Goal: Task Accomplishment & Management: Manage account settings

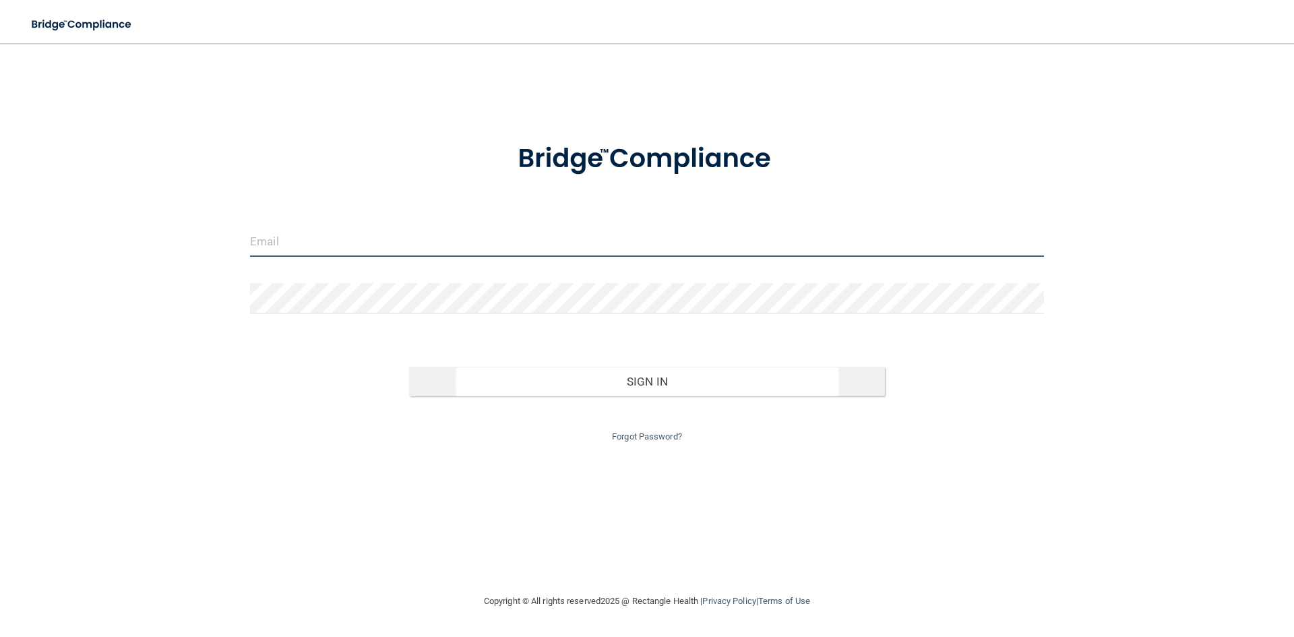
type input "[EMAIL_ADDRESS][DOMAIN_NAME]"
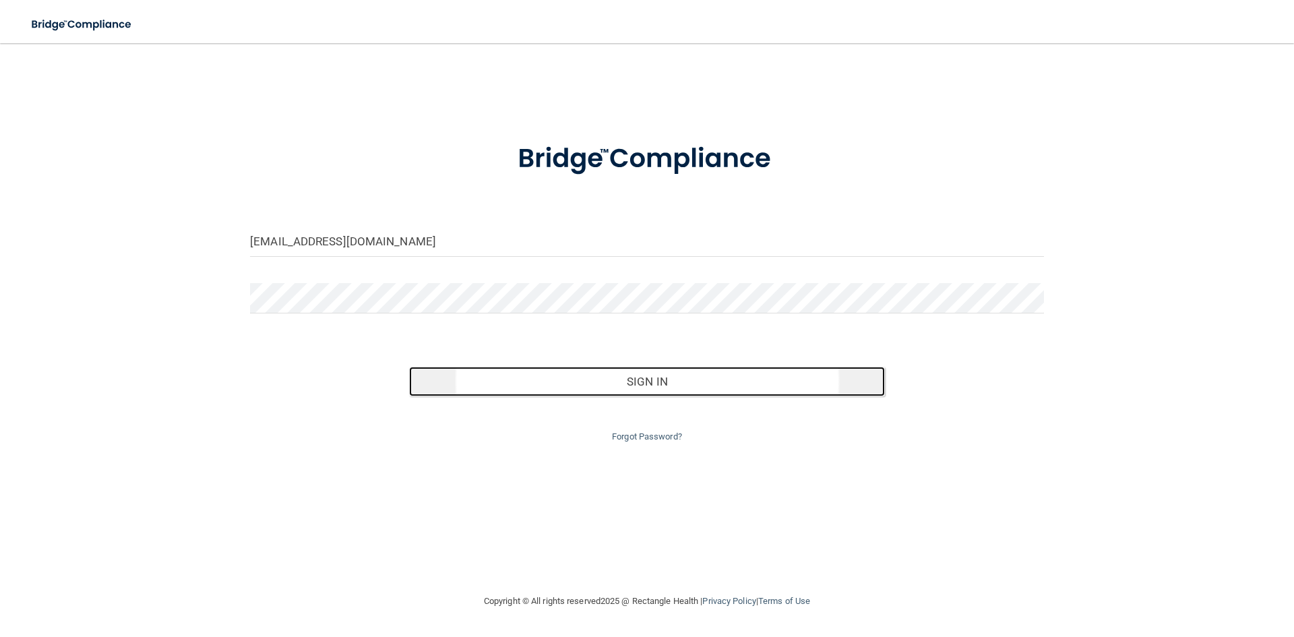
drag, startPoint x: 615, startPoint y: 392, endPoint x: 644, endPoint y: 392, distance: 29.0
click at [616, 392] on button "Sign In" at bounding box center [647, 382] width 476 height 30
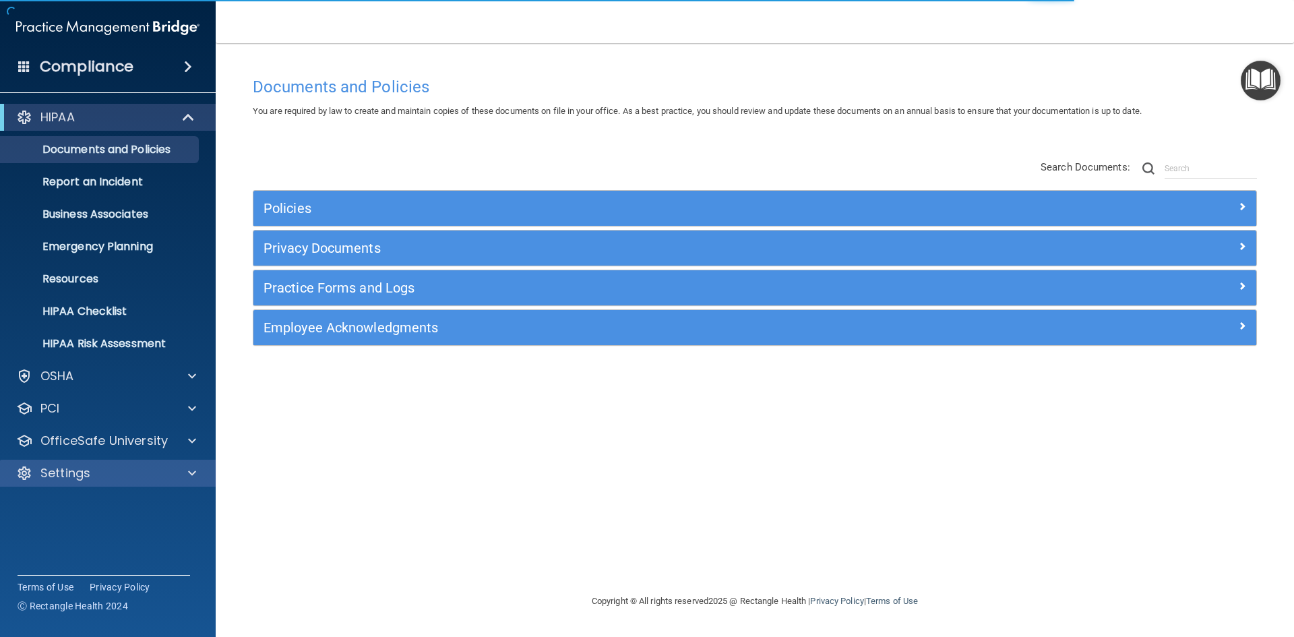
click at [127, 482] on div "Settings" at bounding box center [108, 473] width 216 height 27
click at [189, 471] on span at bounding box center [192, 473] width 8 height 16
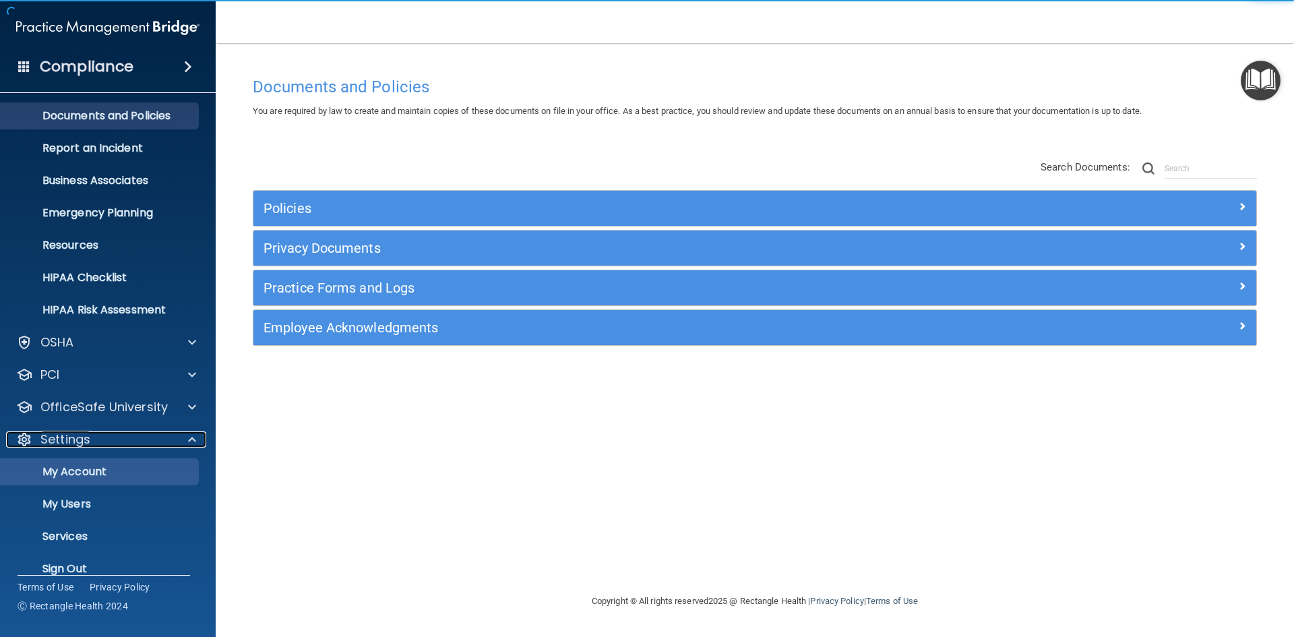
scroll to position [52, 0]
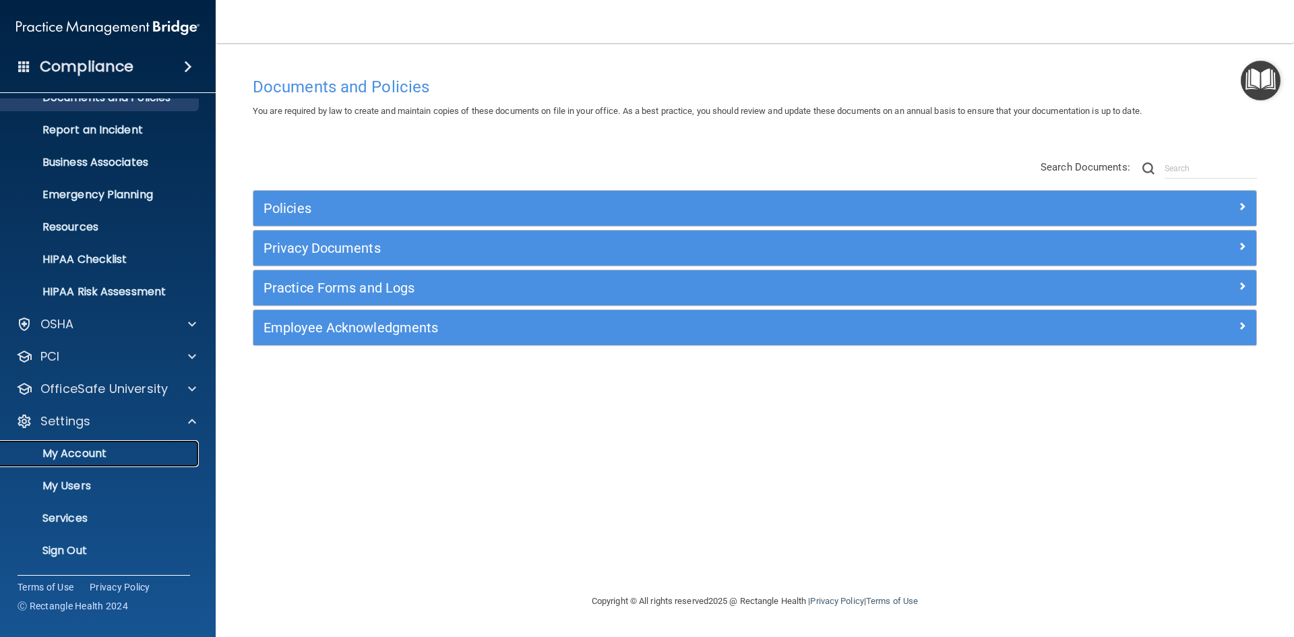
click at [94, 456] on p "My Account" at bounding box center [101, 453] width 184 height 13
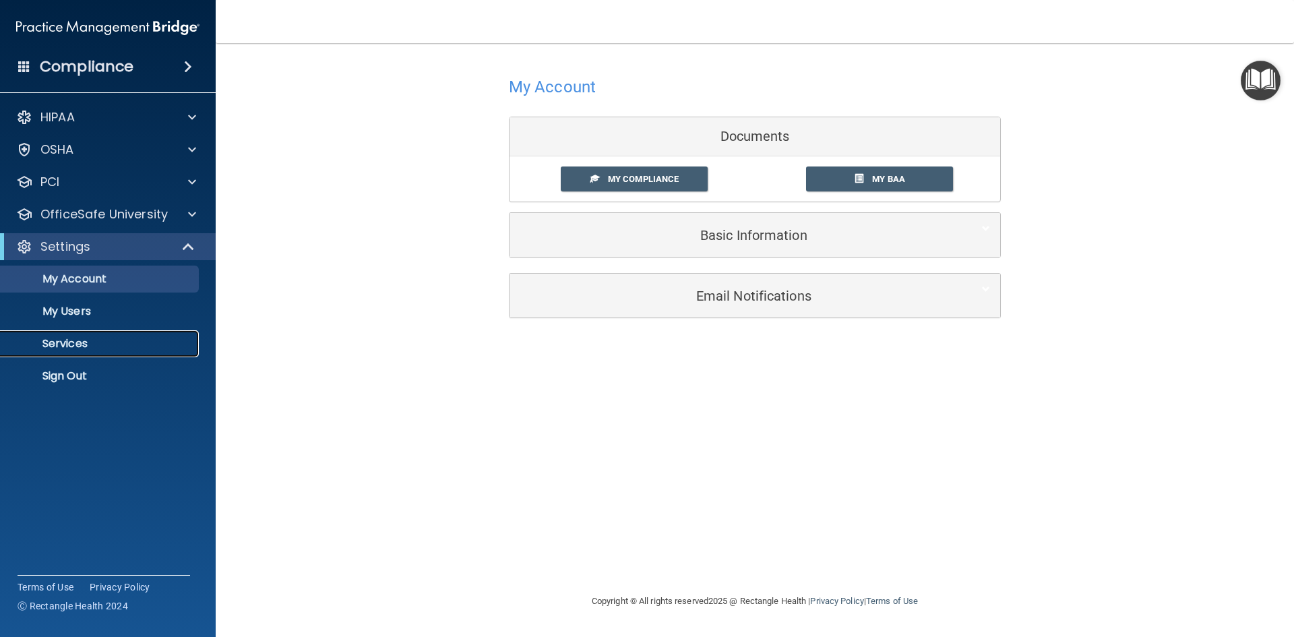
click at [67, 346] on p "Services" at bounding box center [101, 343] width 184 height 13
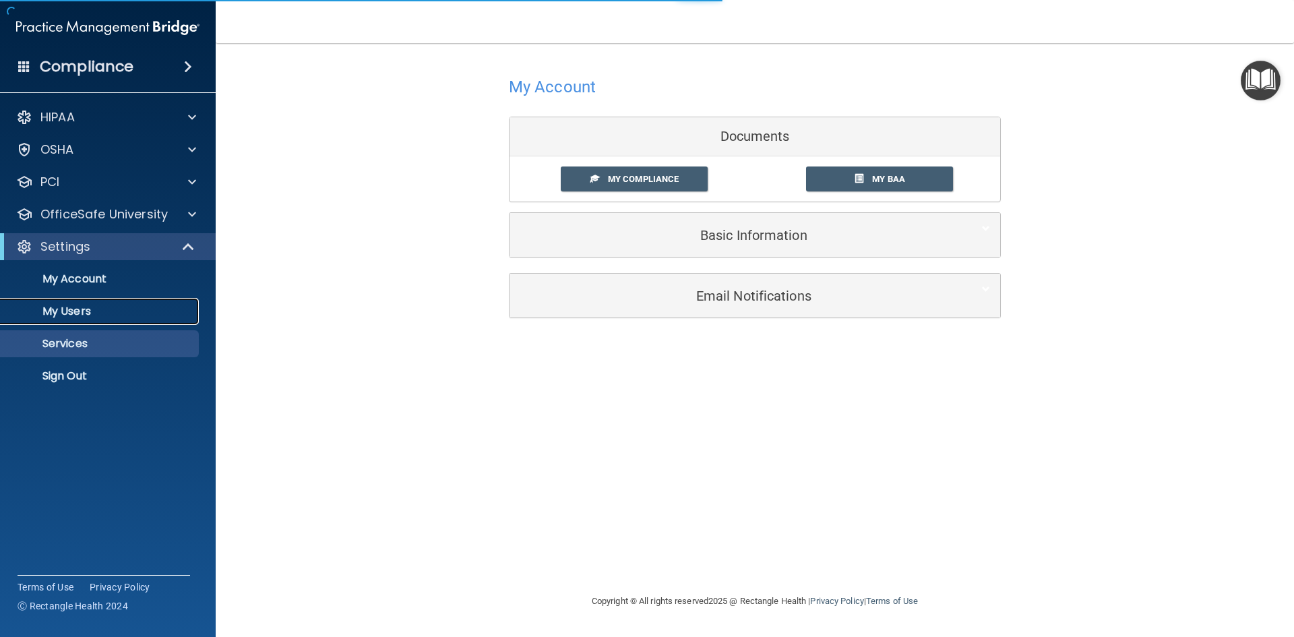
click at [75, 309] on p "My Users" at bounding box center [101, 311] width 184 height 13
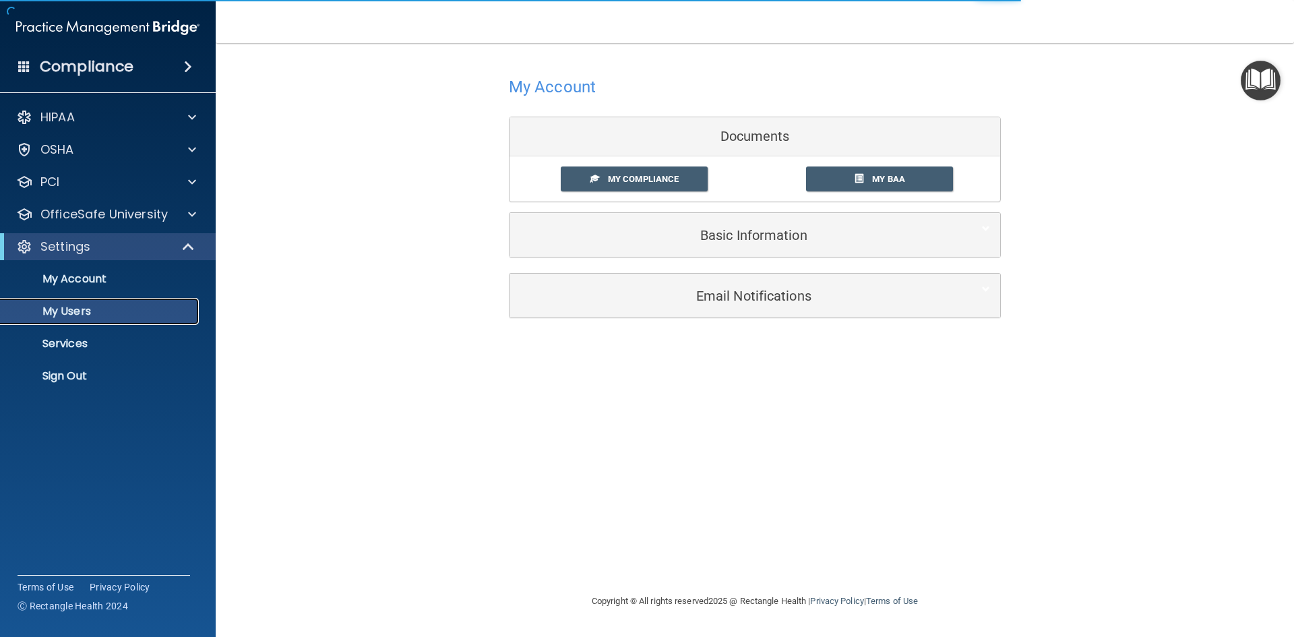
select select "20"
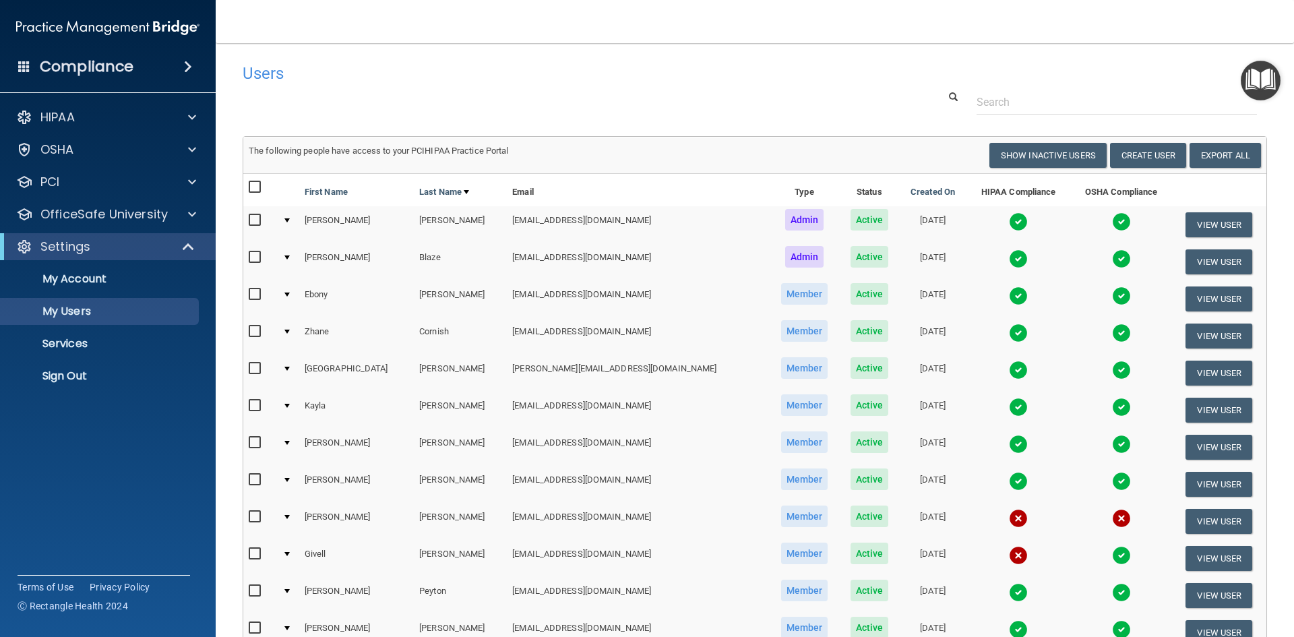
click at [191, 63] on span at bounding box center [188, 67] width 8 height 16
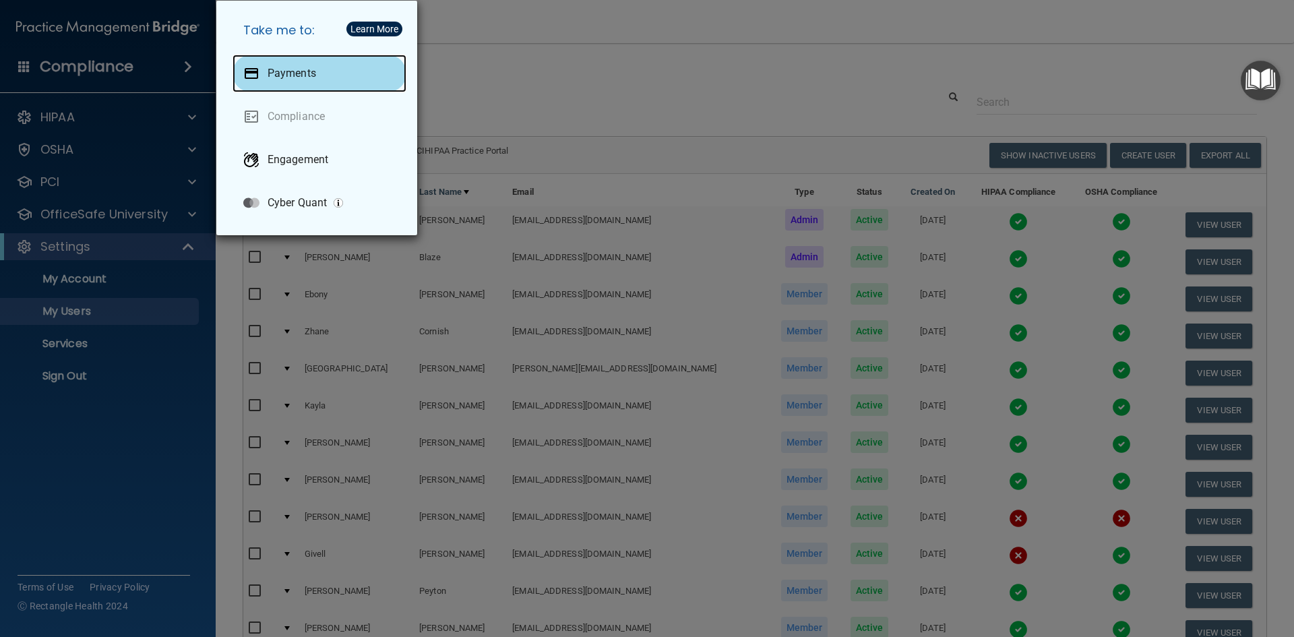
click at [361, 73] on div "Payments" at bounding box center [319, 74] width 174 height 38
click at [308, 79] on p "Payments" at bounding box center [292, 73] width 49 height 13
click at [505, 71] on div "Take me to: Payments Compliance Engagement Cyber Quant" at bounding box center [647, 318] width 1294 height 637
